Goal: Task Accomplishment & Management: Use online tool/utility

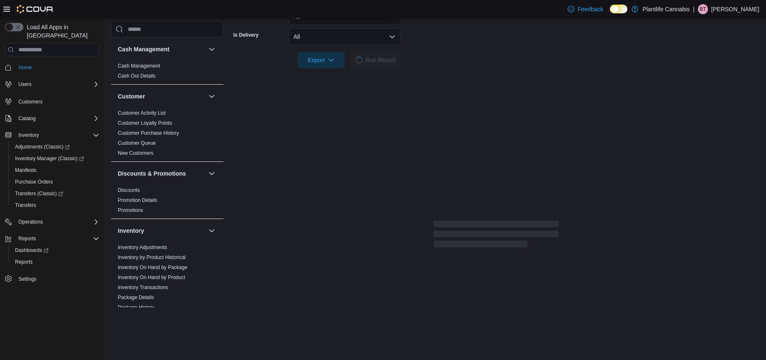
scroll to position [259, 0]
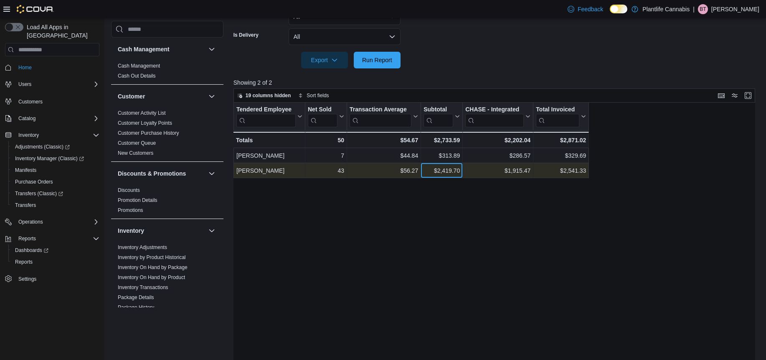
click at [439, 170] on div "$2,419.70" at bounding box center [442, 171] width 36 height 10
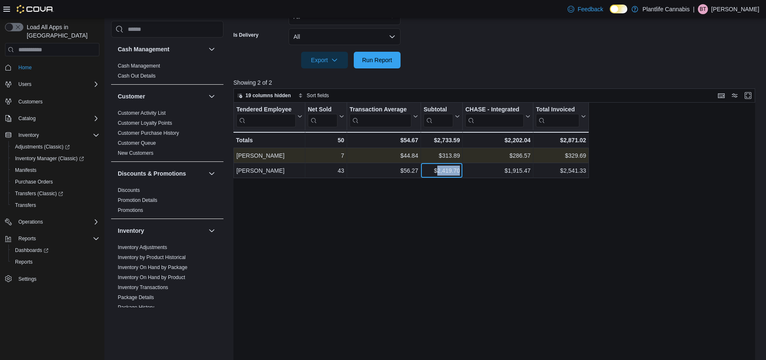
copy div "2,419.70"
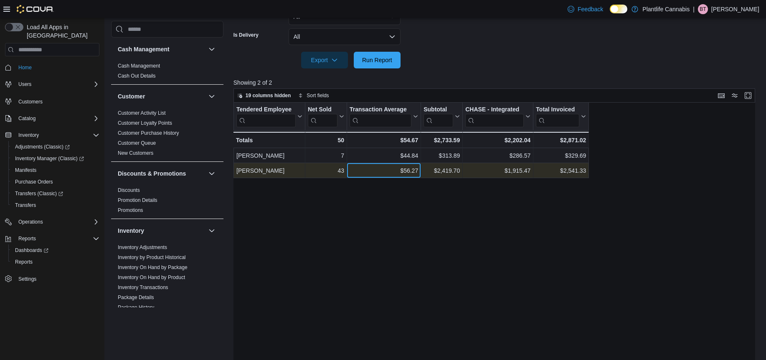
click at [405, 170] on div "$56.27" at bounding box center [384, 171] width 68 height 10
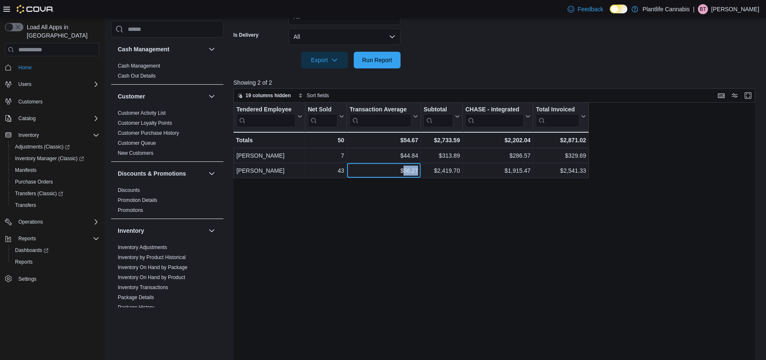
copy div "56.27"
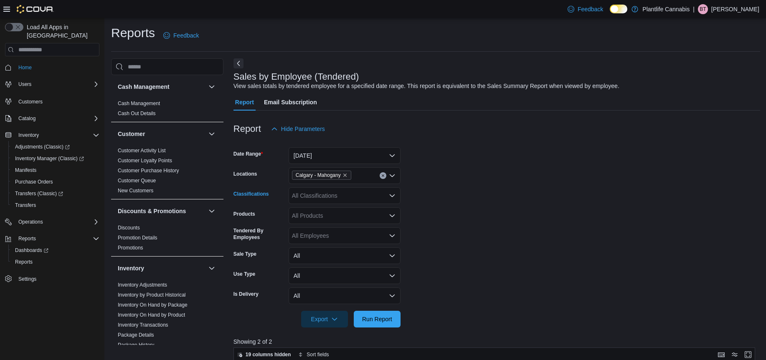
click at [317, 202] on div "All Classifications" at bounding box center [345, 196] width 112 height 17
type input "**"
click at [323, 208] on span "Accessory Group" at bounding box center [329, 210] width 45 height 8
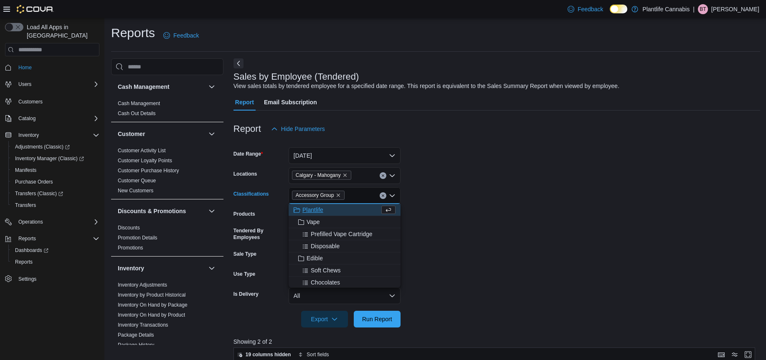
click at [377, 329] on div at bounding box center [496, 333] width 527 height 10
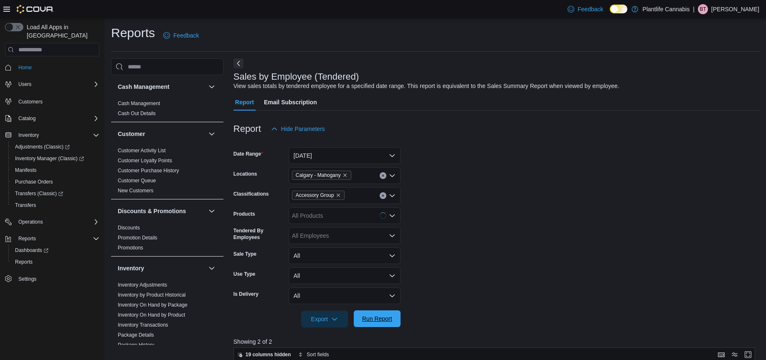
click at [377, 326] on span "Run Report" at bounding box center [377, 319] width 37 height 17
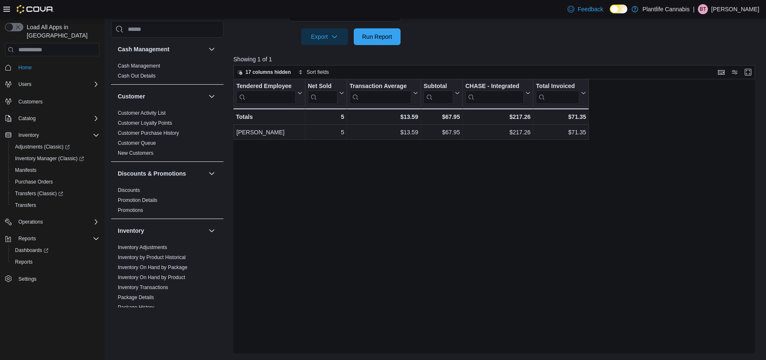
scroll to position [283, 0]
click at [452, 132] on div "$67.95" at bounding box center [442, 132] width 36 height 10
copy div "67.95"
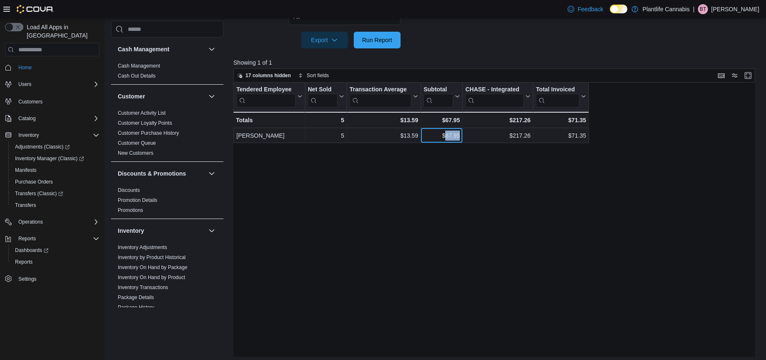
scroll to position [97, 0]
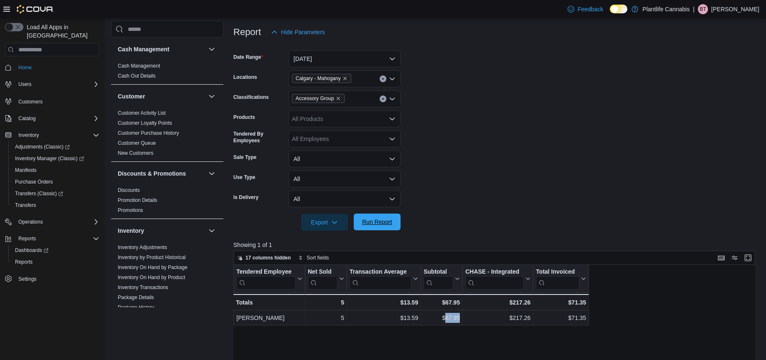
click at [368, 226] on span "Run Report" at bounding box center [377, 222] width 30 height 8
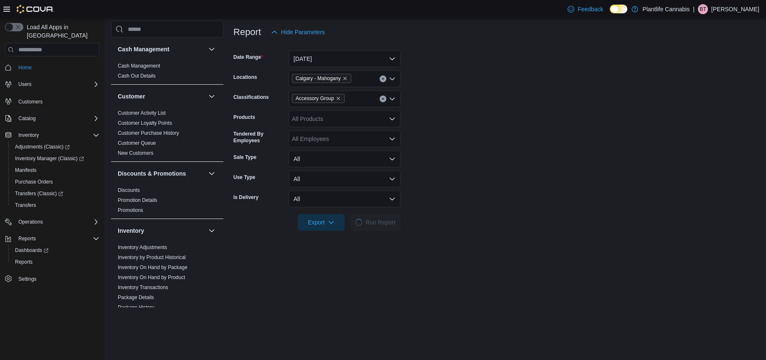
scroll to position [0, 0]
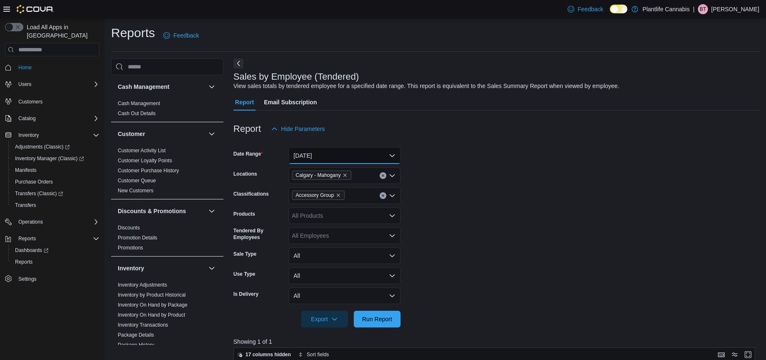
click at [343, 155] on button "[DATE]" at bounding box center [345, 155] width 112 height 17
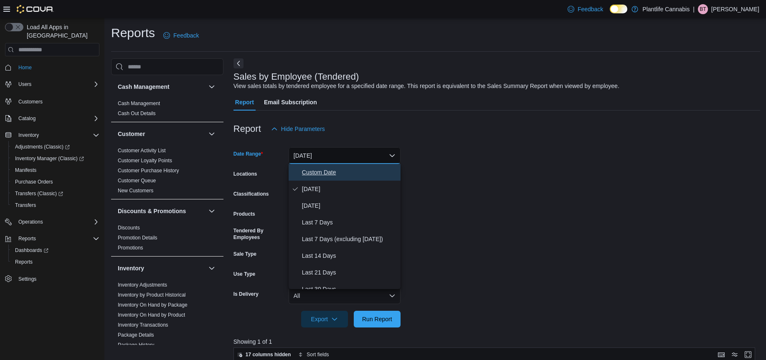
click at [349, 173] on span "Custom Date" at bounding box center [349, 172] width 95 height 10
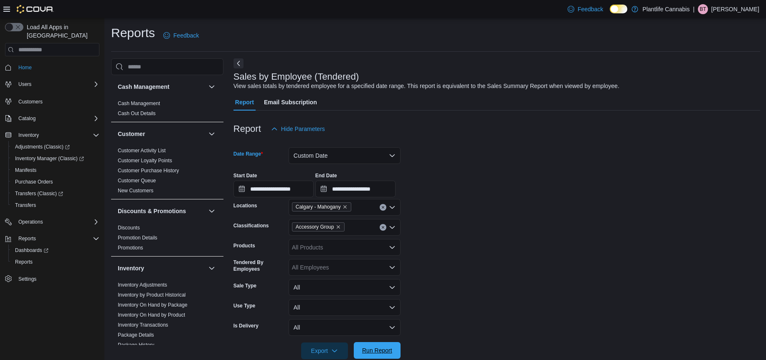
click at [379, 348] on span "Run Report" at bounding box center [377, 351] width 30 height 8
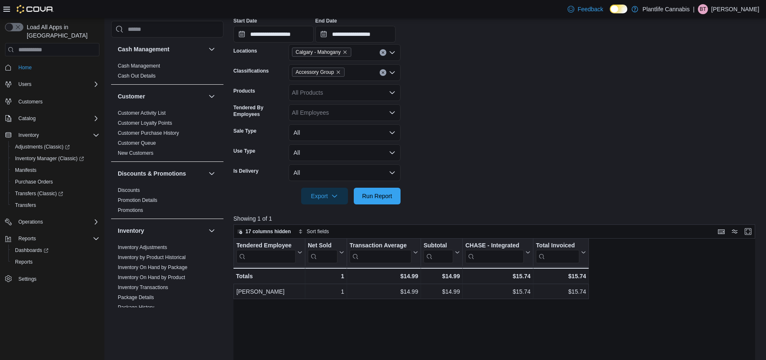
scroll to position [128, 0]
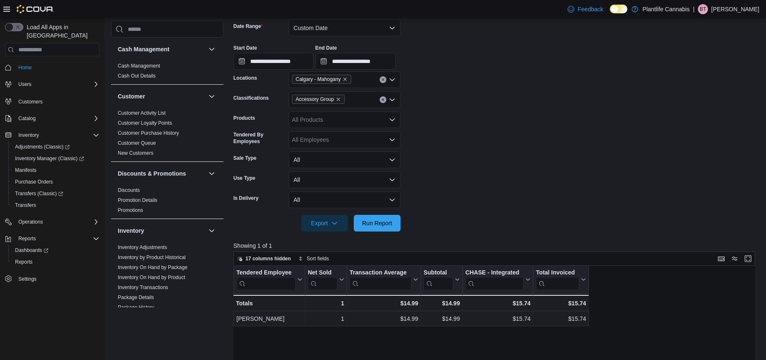
click at [384, 100] on icon "Clear input" at bounding box center [382, 99] width 3 height 3
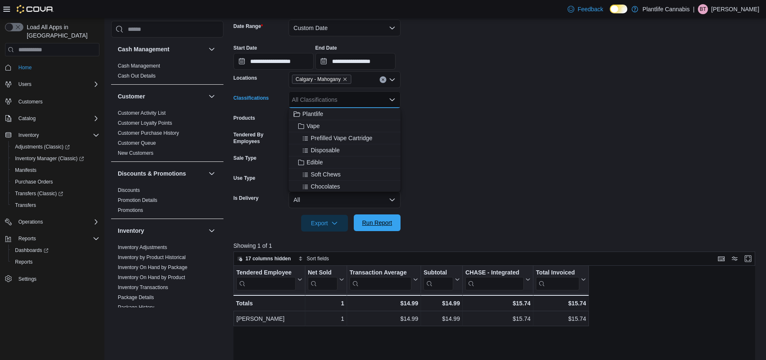
click at [375, 224] on span "Run Report" at bounding box center [377, 223] width 30 height 8
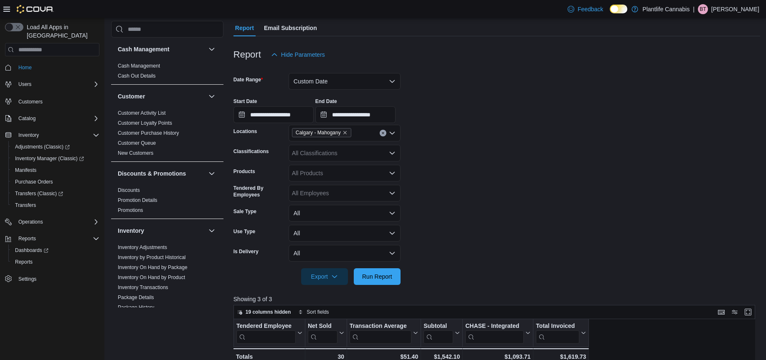
scroll to position [279, 0]
